Goal: Task Accomplishment & Management: Use online tool/utility

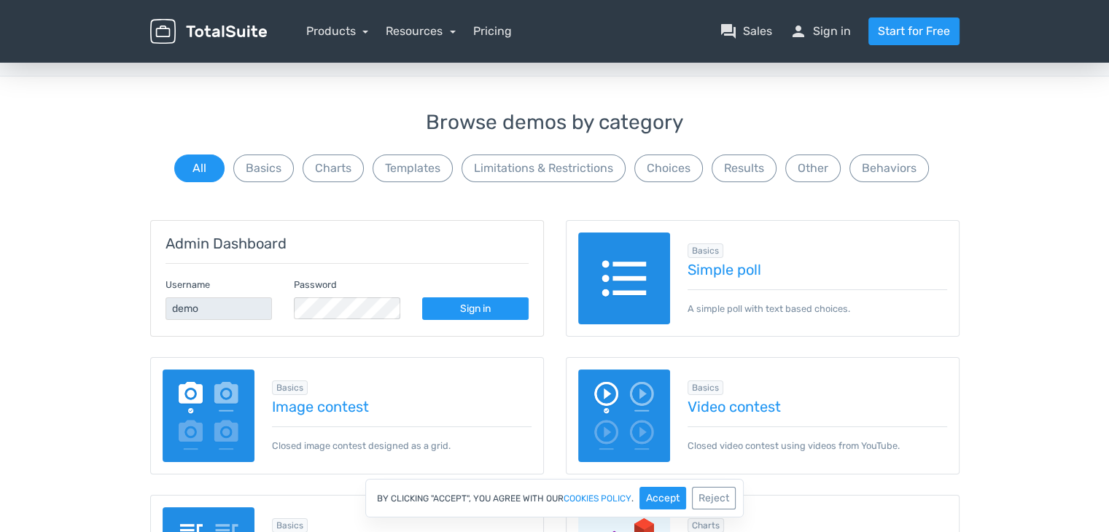
scroll to position [73, 0]
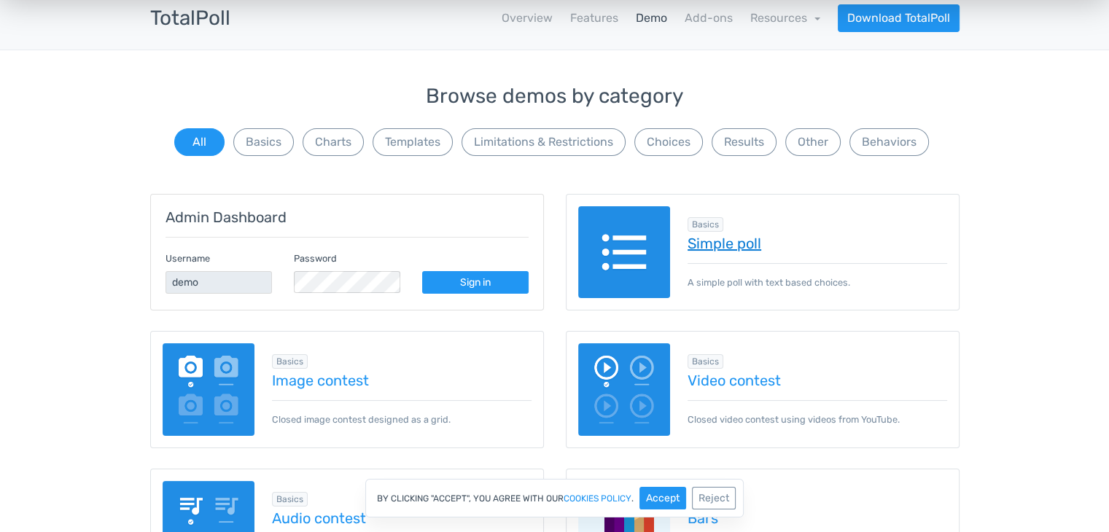
click at [727, 243] on link "Simple poll" at bounding box center [818, 244] width 260 height 16
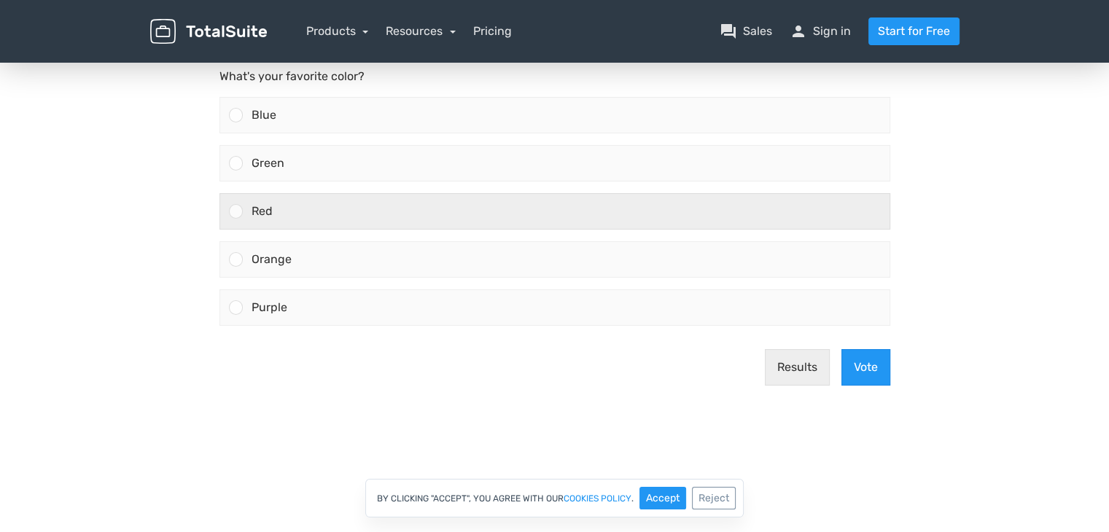
scroll to position [146, 0]
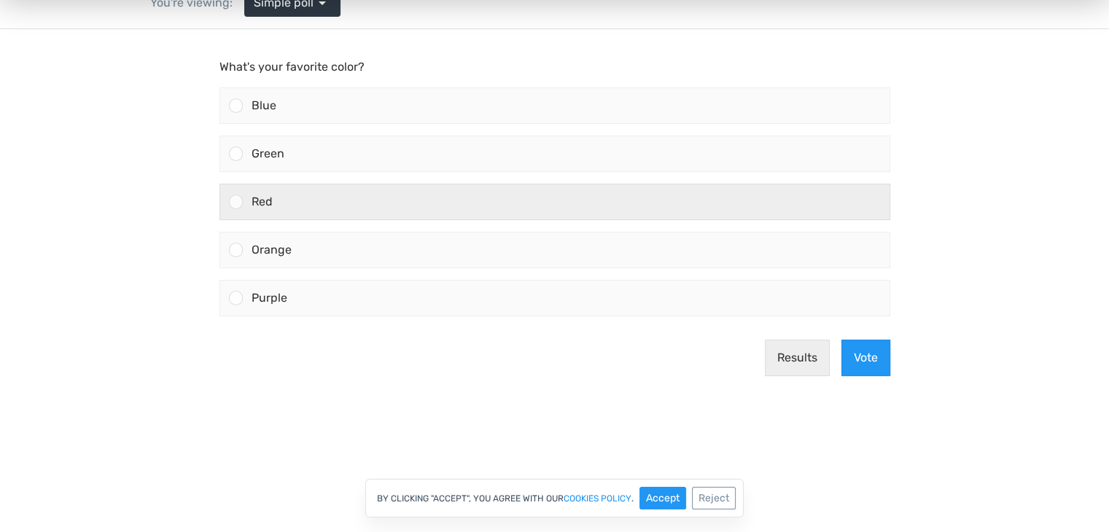
click at [236, 206] on div at bounding box center [236, 202] width 14 height 14
click at [236, 202] on input "Red" at bounding box center [236, 202] width 0 height 0
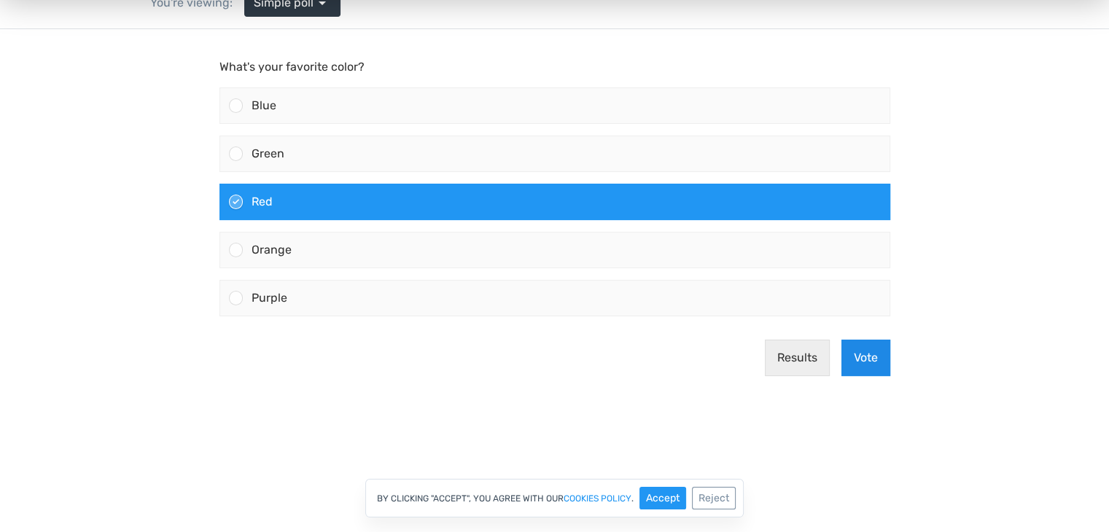
click at [864, 360] on button "Vote" at bounding box center [866, 358] width 49 height 36
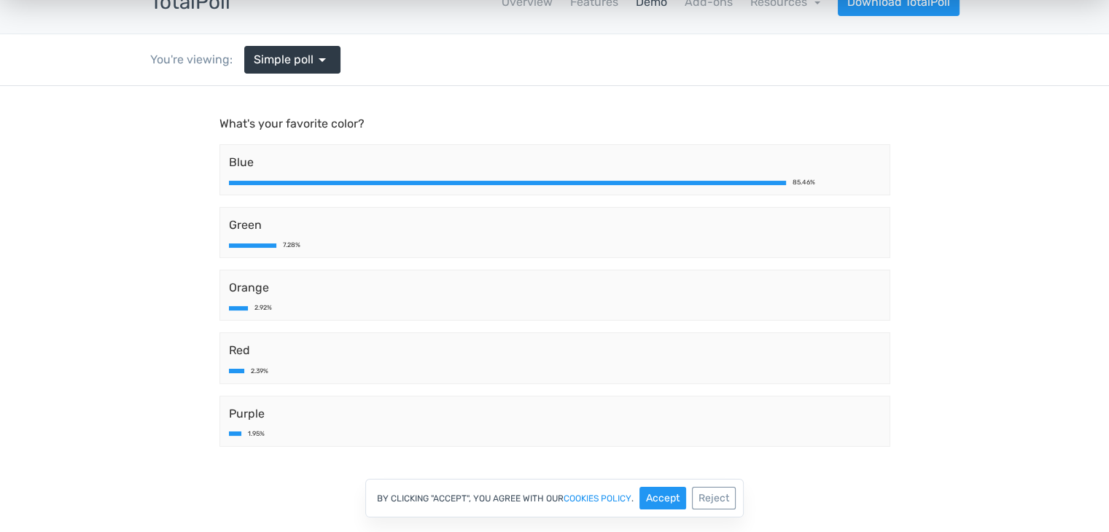
scroll to position [0, 0]
